Goal: Information Seeking & Learning: Check status

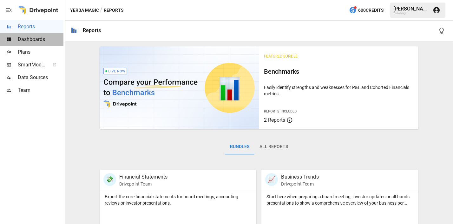
click at [24, 41] on span "Dashboards" at bounding box center [41, 40] width 46 height 8
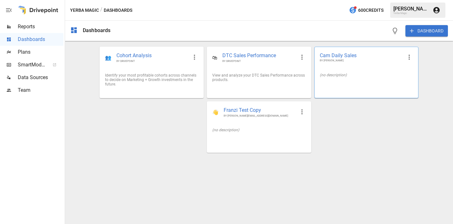
click at [348, 69] on div "(no description)" at bounding box center [366, 75] width 103 height 15
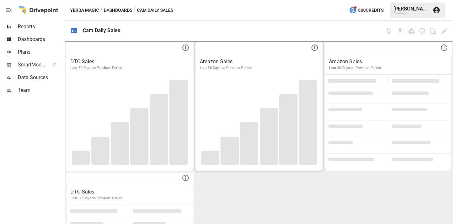
scroll to position [5, 0]
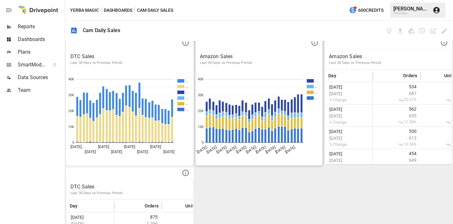
click at [292, 63] on p "Last 30 Days vs Previous Period" at bounding box center [259, 62] width 119 height 5
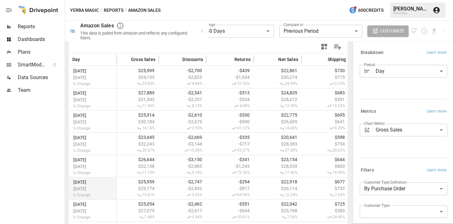
scroll to position [131, 0]
